Goal: Information Seeking & Learning: Check status

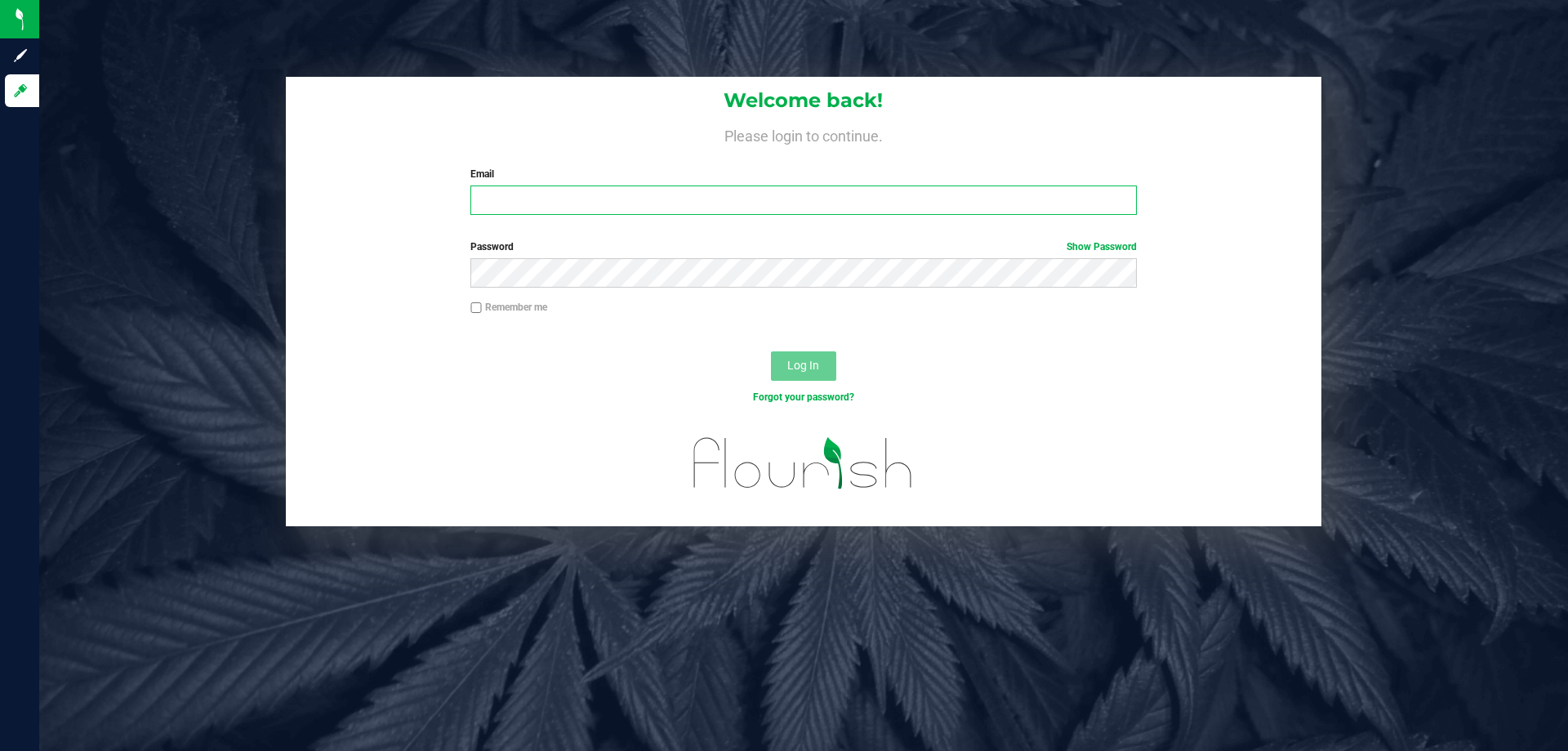
click at [523, 208] on input "Email" at bounding box center [803, 199] width 665 height 29
type input "mmayer@liveparallel.com"
click at [771, 351] on button "Log In" at bounding box center [803, 366] width 65 height 29
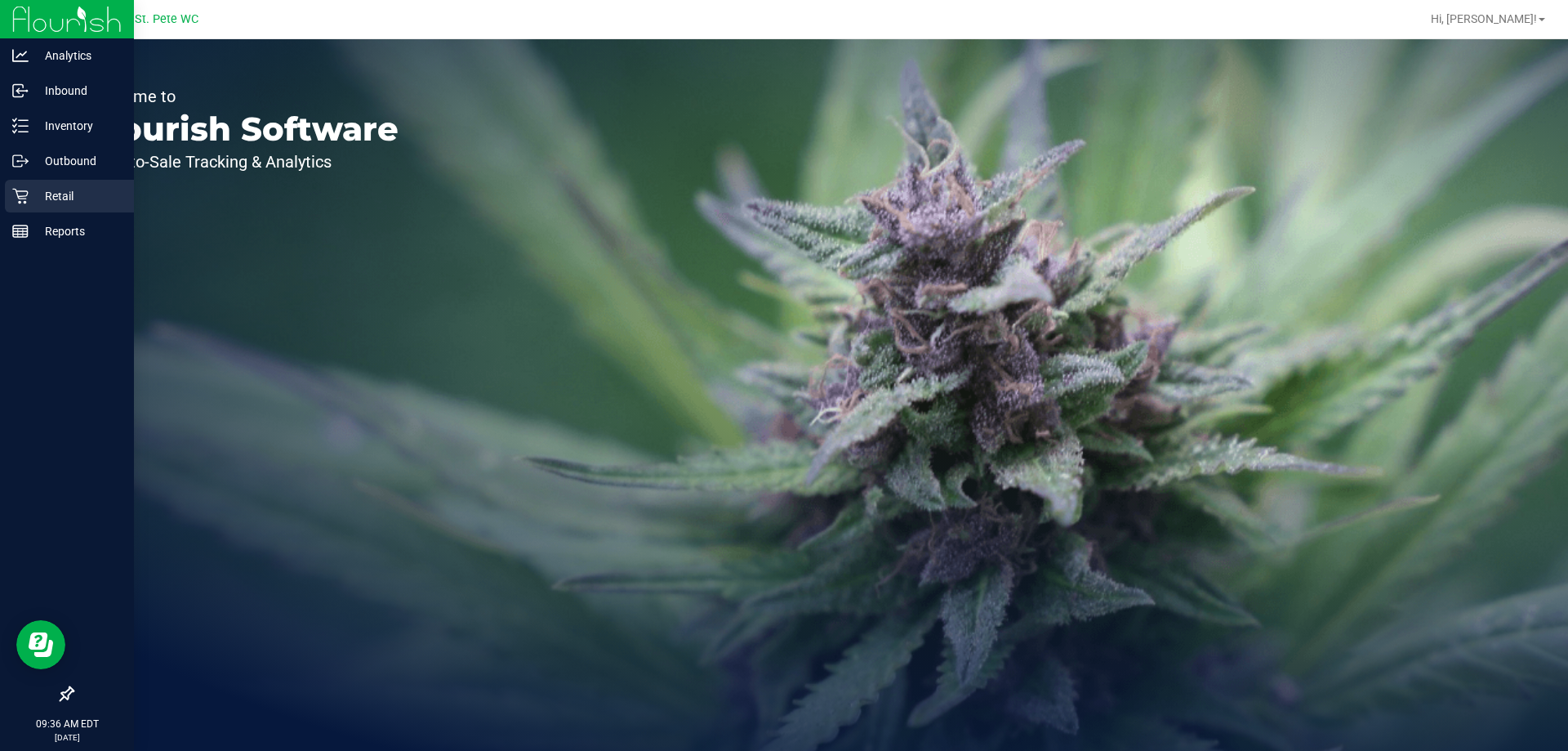
click at [28, 193] on p "Retail" at bounding box center [77, 196] width 98 height 20
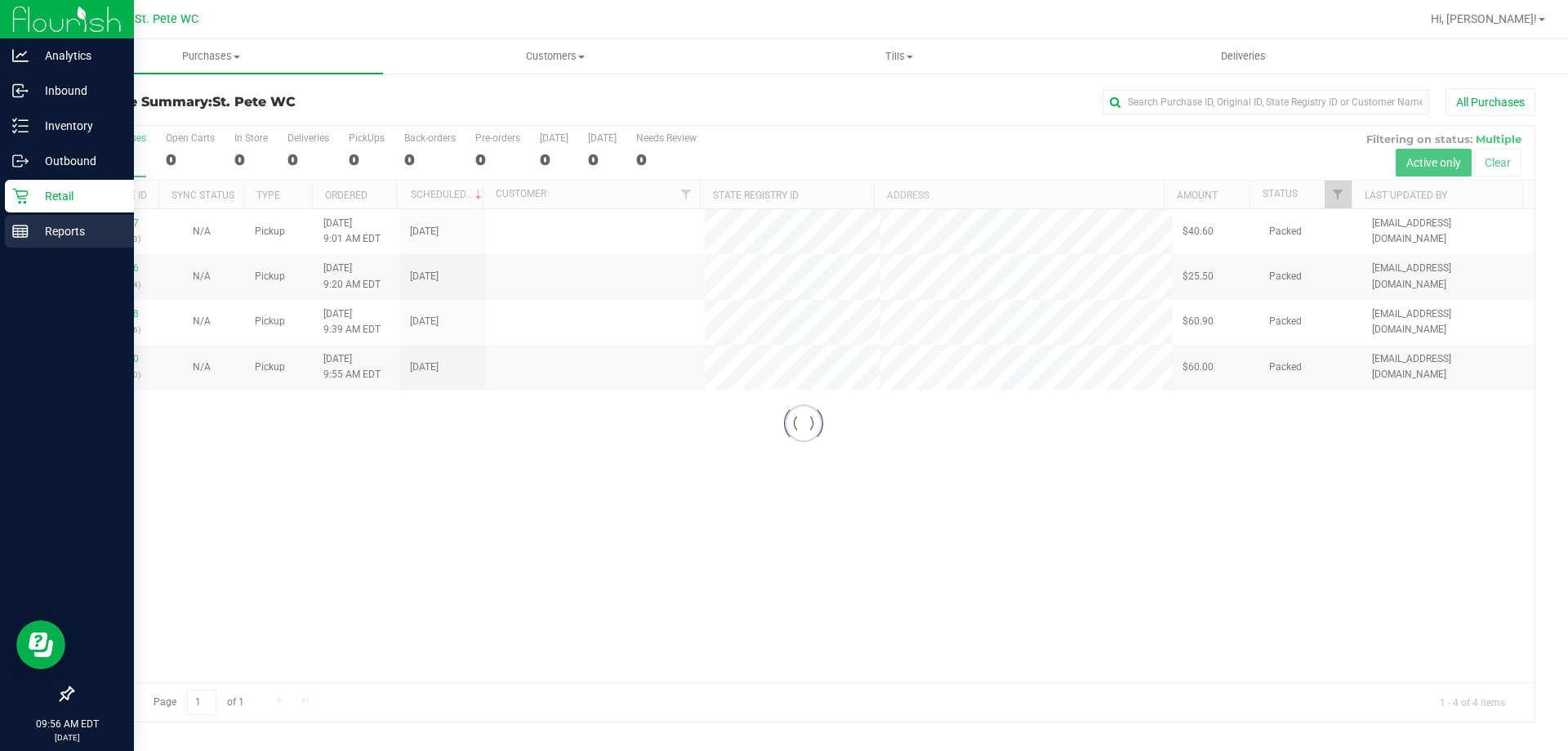
click at [27, 240] on div "Reports" at bounding box center [69, 231] width 129 height 32
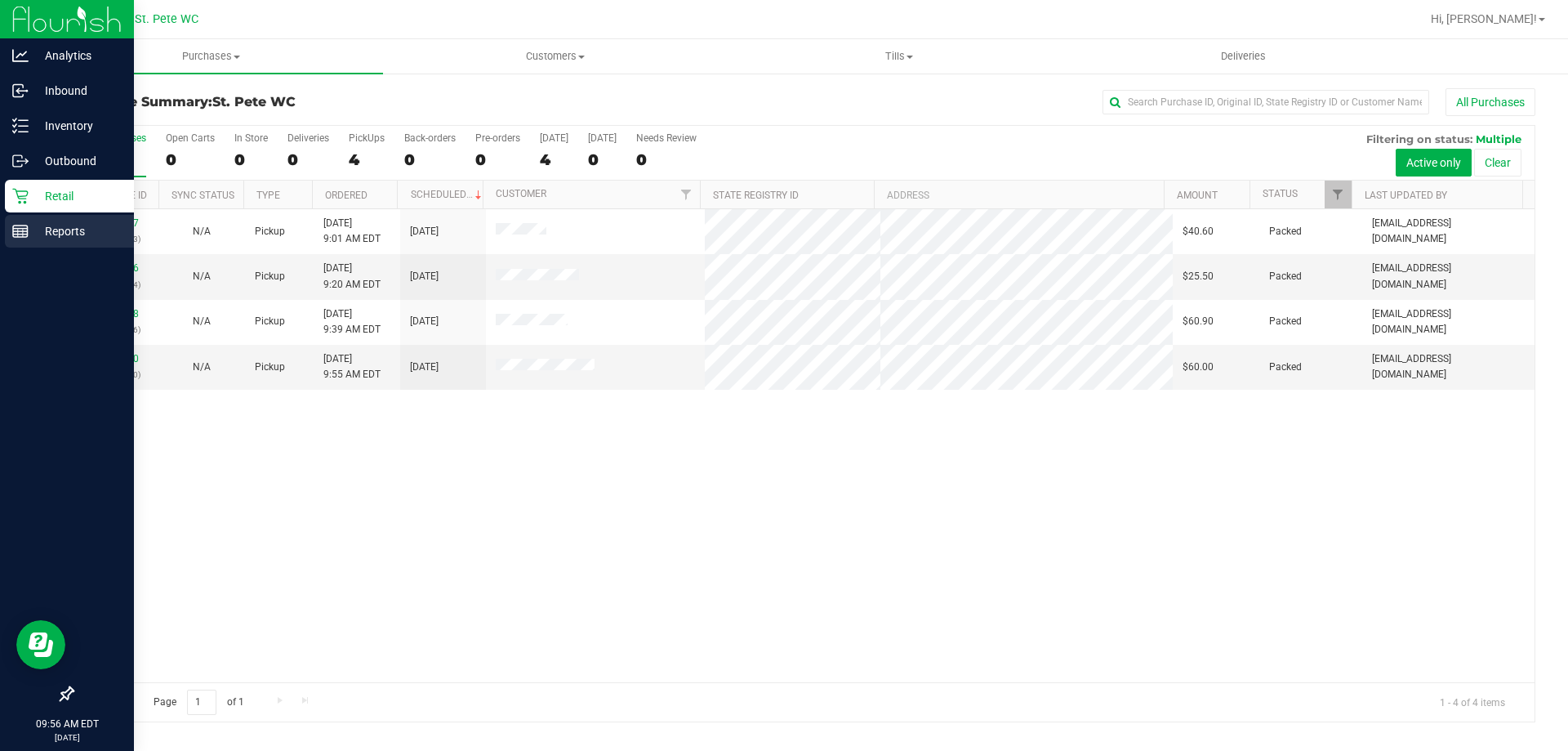
click at [47, 233] on p "Reports" at bounding box center [77, 231] width 98 height 20
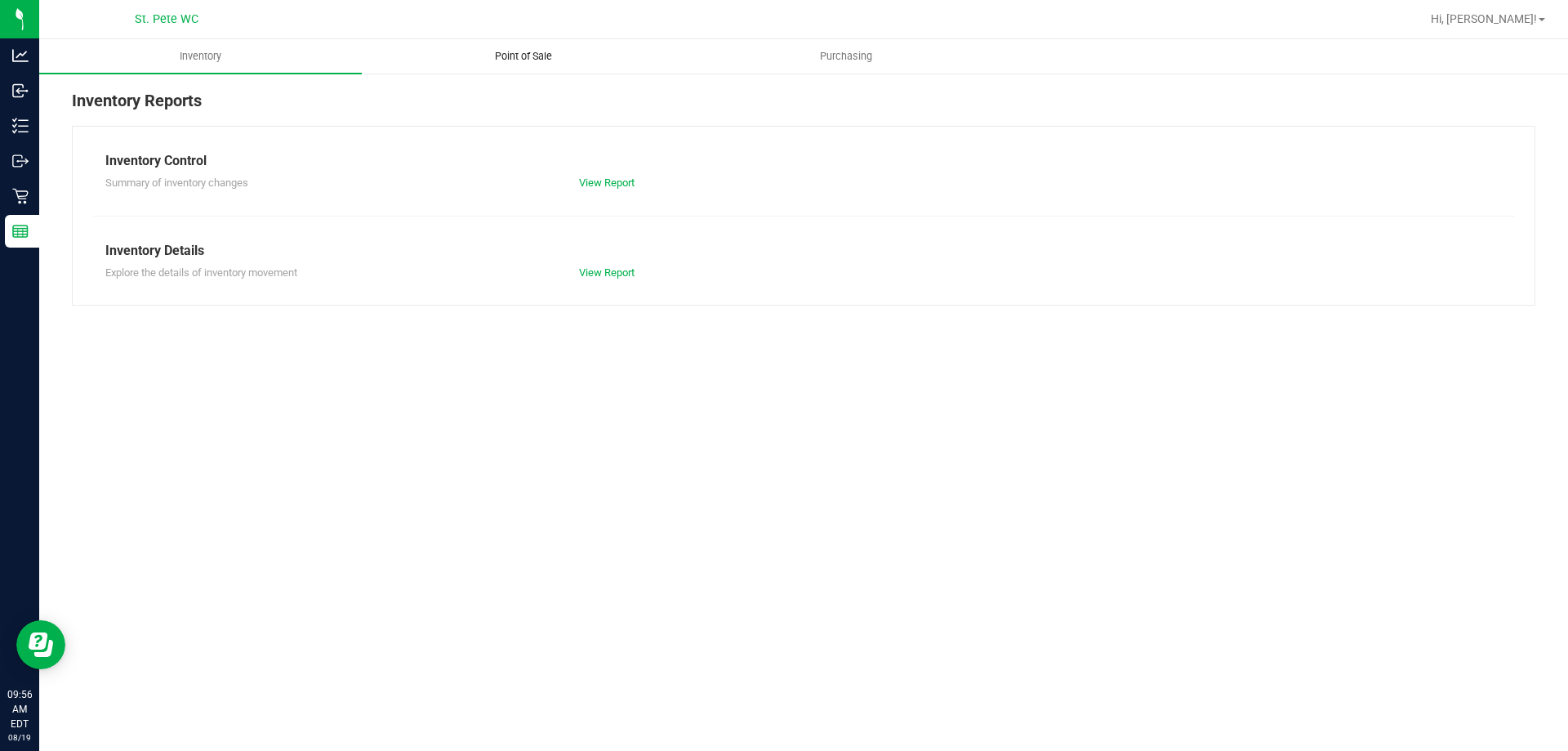
click at [550, 58] on span "Point of Sale" at bounding box center [523, 56] width 102 height 14
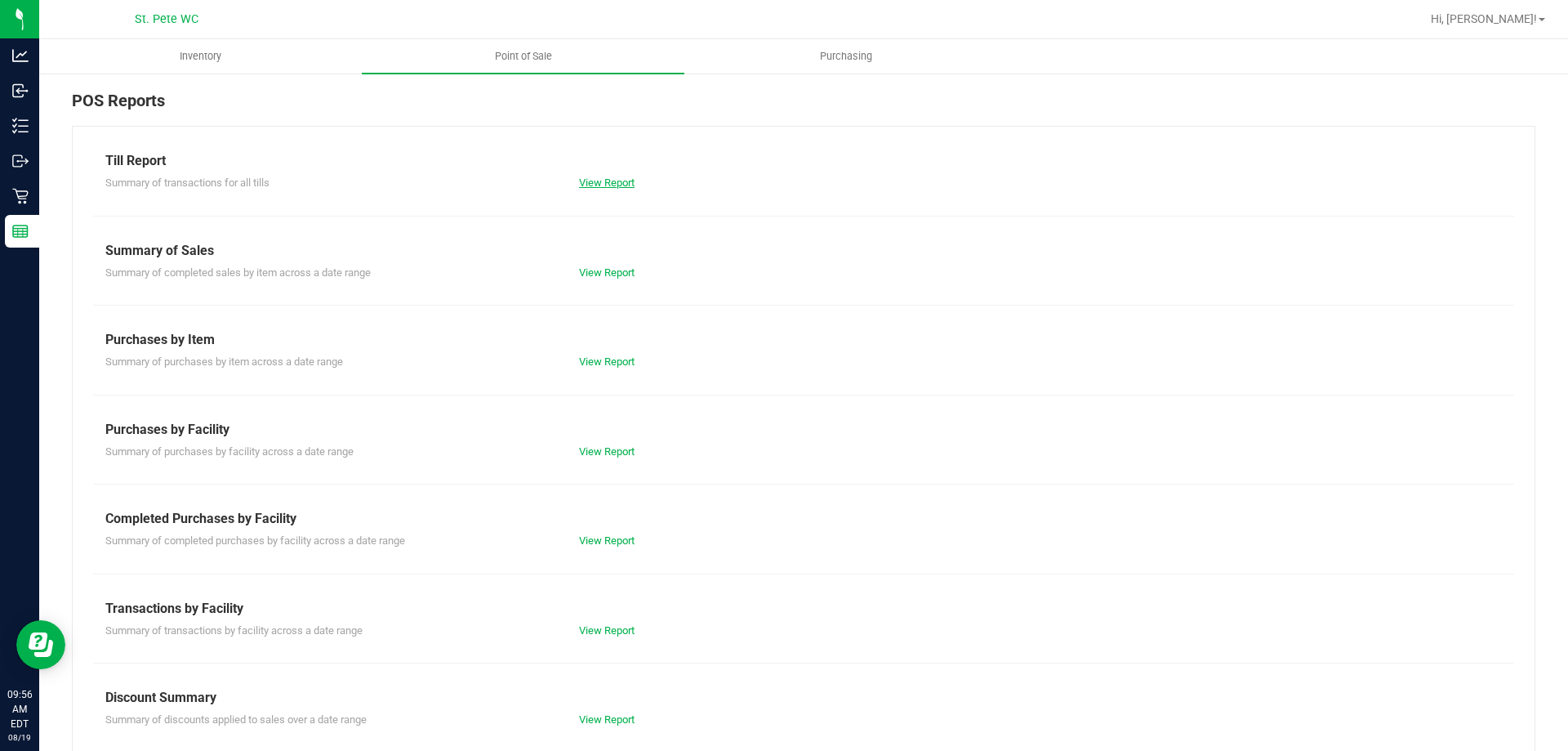
click at [608, 186] on link "View Report" at bounding box center [607, 182] width 56 height 12
